Goal: Find specific page/section: Find specific page/section

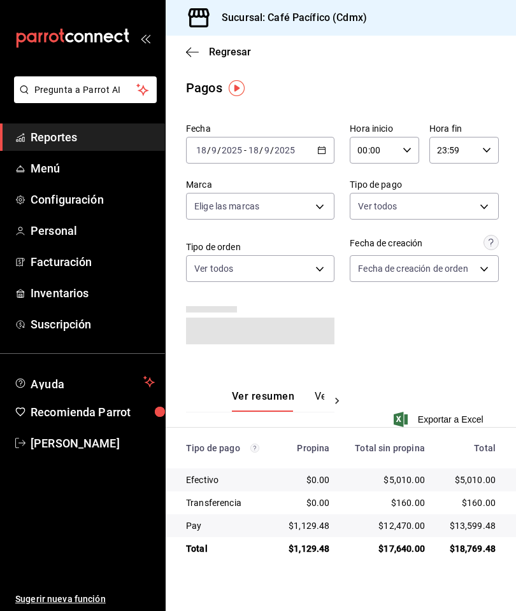
click at [113, 139] on span "Reportes" at bounding box center [93, 137] width 124 height 17
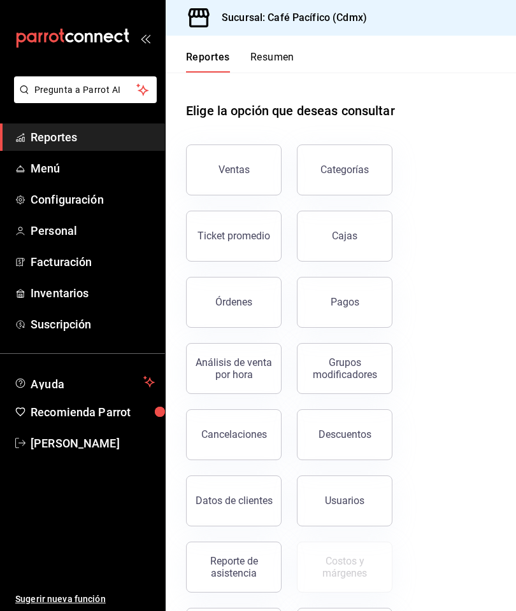
click at [246, 173] on div "Ventas" at bounding box center [233, 170] width 31 height 12
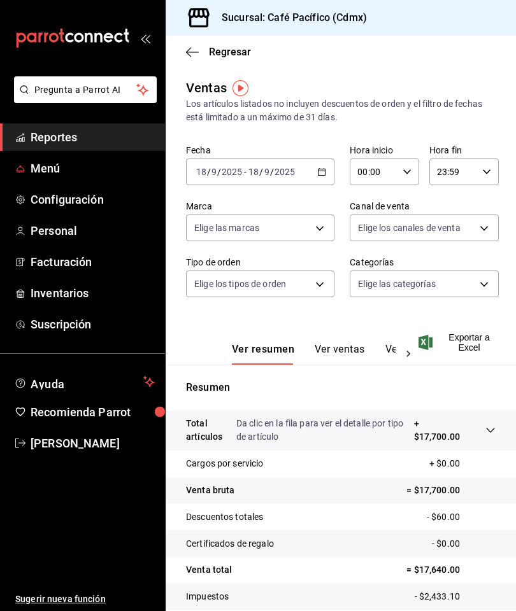
click at [103, 178] on link "Menú" at bounding box center [82, 168] width 165 height 27
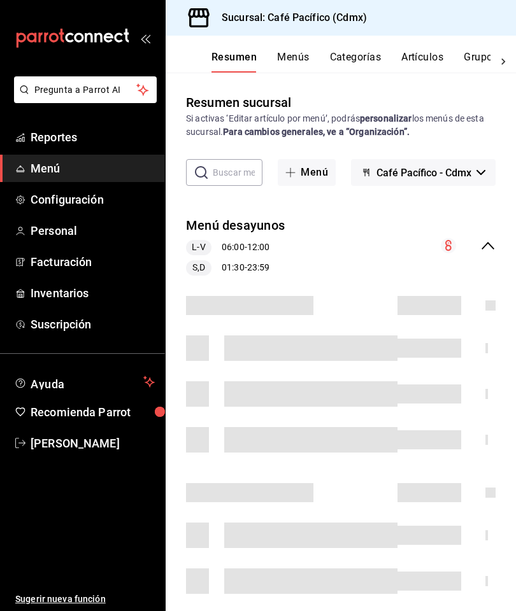
click at [105, 145] on span "Reportes" at bounding box center [93, 137] width 124 height 17
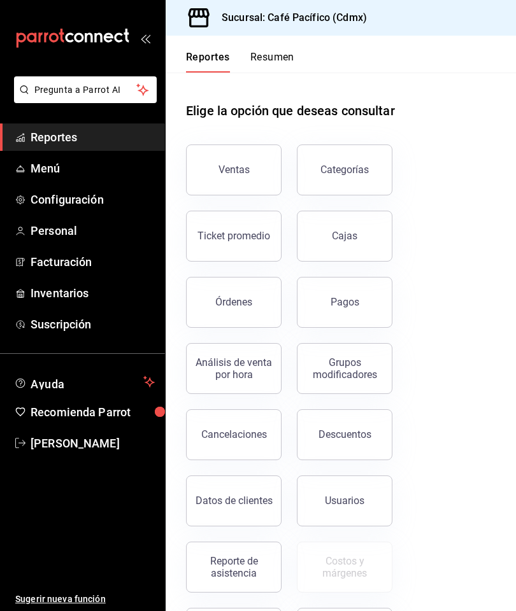
click at [359, 306] on button "Pagos" at bounding box center [345, 302] width 96 height 51
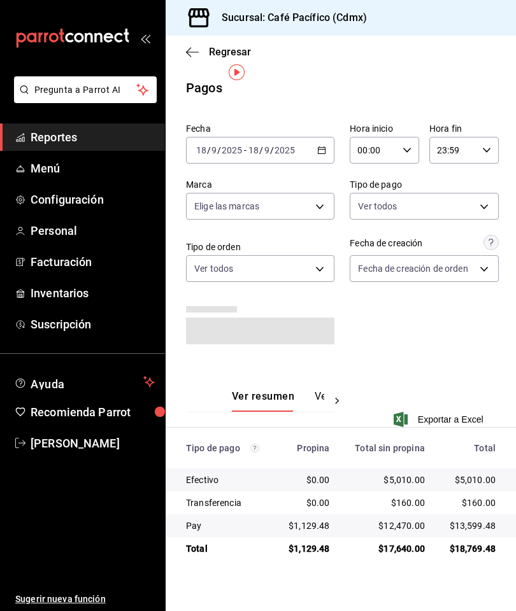
scroll to position [16, 0]
